Goal: Find specific page/section: Find specific page/section

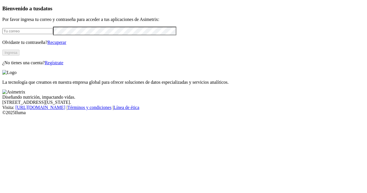
type input "[PERSON_NAME][EMAIL_ADDRESS][DOMAIN_NAME]"
click at [19, 56] on button "Ingresa" at bounding box center [10, 53] width 17 height 6
